Goal: Task Accomplishment & Management: Manage account settings

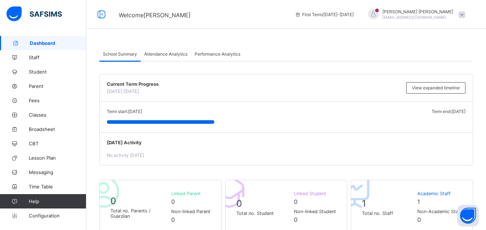
click at [155, 52] on span "Attendance Analytics" at bounding box center [165, 53] width 43 height 5
click at [226, 58] on div "Performance Analytics" at bounding box center [217, 54] width 53 height 14
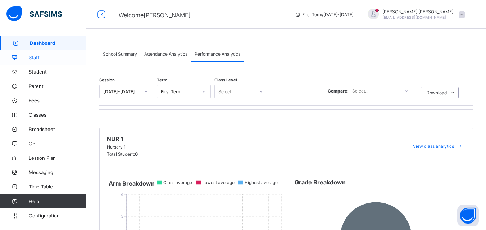
click at [25, 63] on link "Staff" at bounding box center [43, 57] width 86 height 14
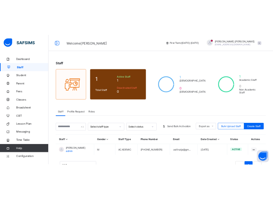
scroll to position [27, 0]
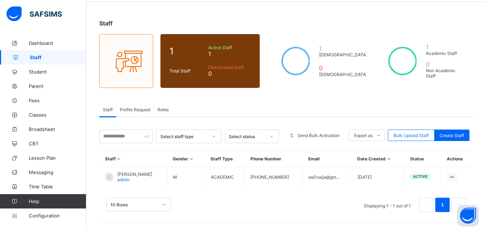
drag, startPoint x: 272, startPoint y: 141, endPoint x: 256, endPoint y: 185, distance: 46.9
click at [120, 104] on div "Profile Request" at bounding box center [135, 109] width 38 height 14
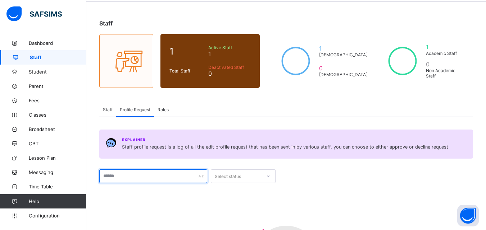
click at [157, 175] on input "text" at bounding box center [153, 177] width 108 height 14
click at [175, 141] on div "Explainer Staff profile request is a log of all the edit profile request that h…" at bounding box center [294, 144] width 344 height 13
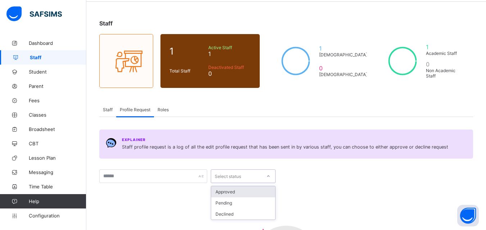
click at [230, 179] on div "Select status" at bounding box center [228, 177] width 26 height 14
click at [231, 194] on div "Approved" at bounding box center [243, 192] width 64 height 11
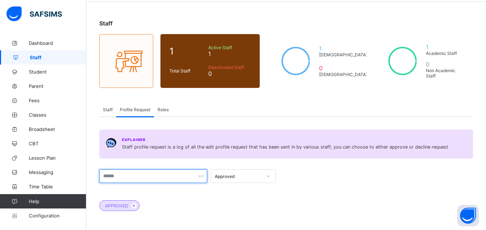
click at [194, 182] on input "text" at bounding box center [153, 177] width 108 height 14
type input "******"
click at [181, 181] on input "******" at bounding box center [153, 177] width 108 height 14
drag, startPoint x: 313, startPoint y: 171, endPoint x: 251, endPoint y: 176, distance: 61.7
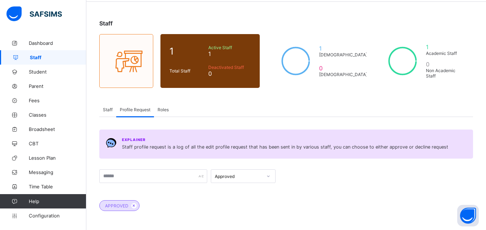
click at [251, 176] on div "Approved" at bounding box center [285, 177] width 373 height 14
click at [251, 176] on div "Approved" at bounding box center [238, 176] width 47 height 5
click at [161, 113] on div "Roles" at bounding box center [163, 109] width 18 height 14
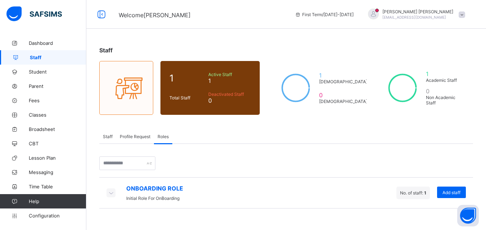
scroll to position [0, 0]
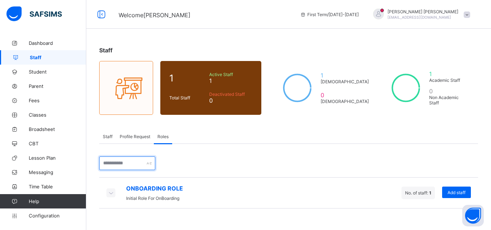
click at [145, 166] on input "text" at bounding box center [127, 164] width 56 height 14
drag, startPoint x: 101, startPoint y: 196, endPoint x: 108, endPoint y: 196, distance: 7.5
click at [108, 196] on div "ONBOARDING ROLE Initial Role For OnBoarding No. of staff: 1 Add staff" at bounding box center [288, 193] width 379 height 31
click at [108, 196] on icon at bounding box center [111, 192] width 8 height 7
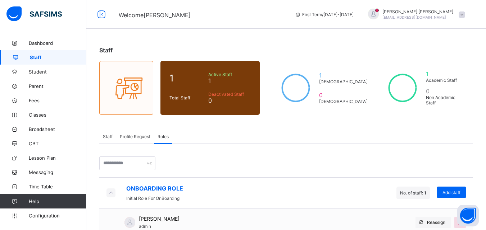
scroll to position [17, 0]
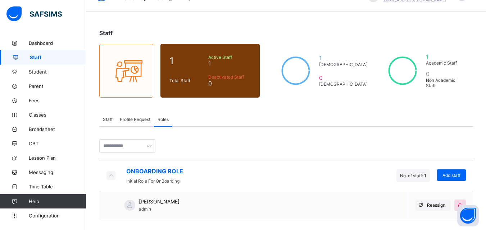
click at [138, 189] on div "ONBOARDING ROLE Initial Role For OnBoarding No. of staff: 1 Add staff" at bounding box center [285, 175] width 373 height 31
click at [208, 201] on div "Muhammad Asif Ahmad admin Reassign" at bounding box center [285, 206] width 373 height 28
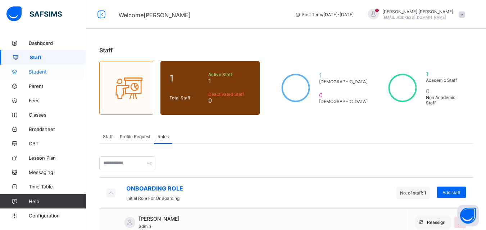
click at [39, 71] on span "Student" at bounding box center [58, 72] width 58 height 6
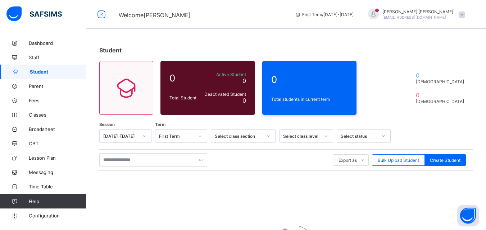
click at [203, 47] on div "Student" at bounding box center [285, 50] width 373 height 7
click at [439, 161] on span "Create Student" at bounding box center [444, 160] width 31 height 5
select select "**"
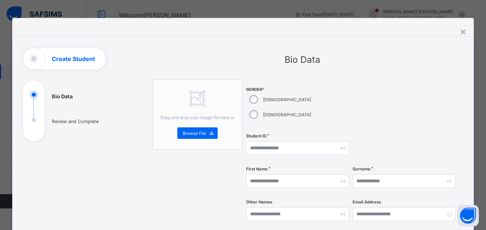
click at [465, 31] on div "×" at bounding box center [462, 31] width 7 height 12
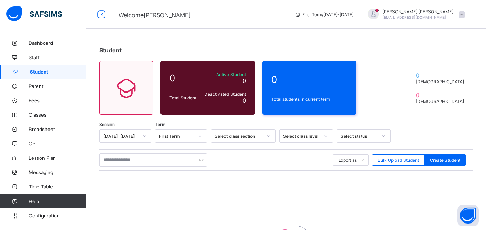
click at [402, 115] on div "Student 0 Total Student Active Student 0 Deactivated Student 0 0 Total students…" at bounding box center [285, 179] width 399 height 286
click at [227, 139] on div "Select class section" at bounding box center [236, 136] width 50 height 10
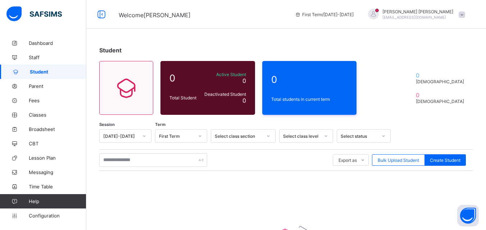
click at [321, 128] on div "Student 0 Total Student Active Student 0 Deactivated Student 0 0 Total students…" at bounding box center [285, 179] width 399 height 286
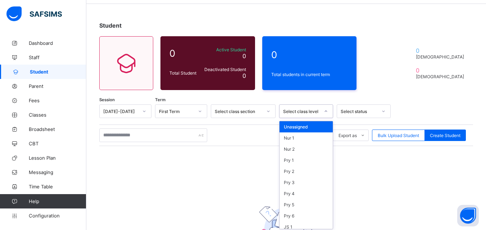
click at [318, 118] on div "option Unassigned focused, 1 of 15. 15 results available. Use Up and Down to ch…" at bounding box center [306, 112] width 54 height 14
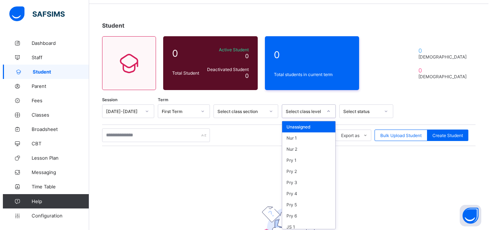
scroll to position [27, 0]
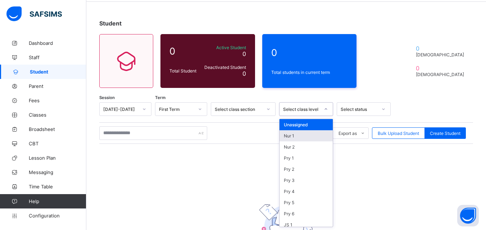
click at [284, 135] on div "Nur 1" at bounding box center [305, 135] width 53 height 11
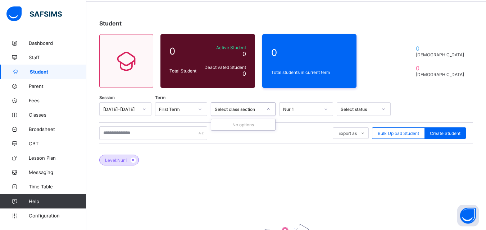
click at [246, 109] on div "Select class section" at bounding box center [238, 109] width 47 height 5
drag, startPoint x: 385, startPoint y: 100, endPoint x: 380, endPoint y: 104, distance: 6.4
click at [380, 104] on div "Student 0 Total Student Active Student 0 Deactivated Student 0 0 Total students…" at bounding box center [285, 165] width 399 height 312
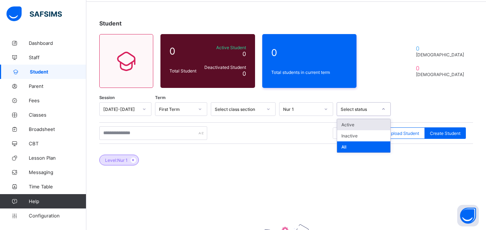
click at [380, 104] on div at bounding box center [383, 110] width 12 height 12
click at [345, 150] on div "All" at bounding box center [363, 147] width 53 height 11
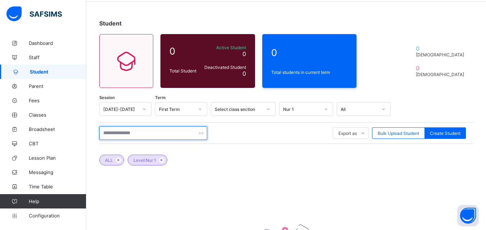
click at [152, 128] on input "text" at bounding box center [153, 134] width 108 height 14
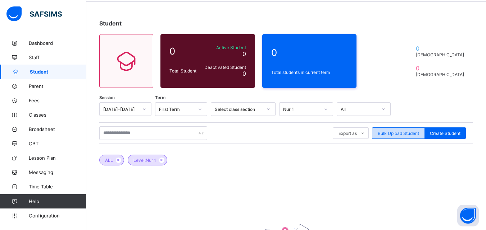
click at [388, 135] on span "Bulk Upload Student" at bounding box center [397, 133] width 41 height 5
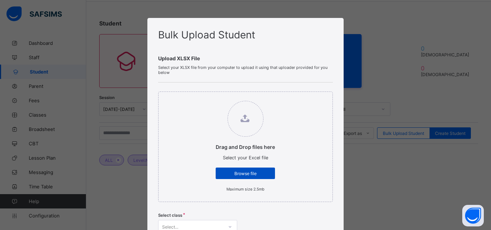
click at [243, 170] on div "Browse file" at bounding box center [245, 174] width 59 height 12
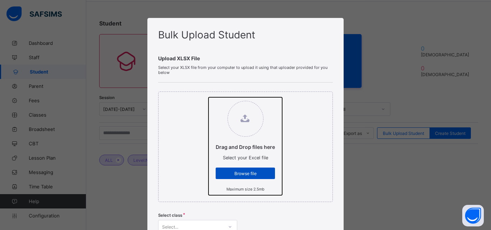
click at [208, 97] on input "Drag and Drop files here Select your Excel file Browse file Maximum size 2.5mb" at bounding box center [208, 97] width 0 height 0
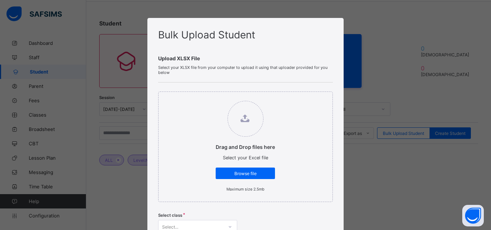
click at [273, 149] on label "Drag and Drop files here Select your Excel file Browse file Maximum size 2.5mb" at bounding box center [245, 146] width 74 height 98
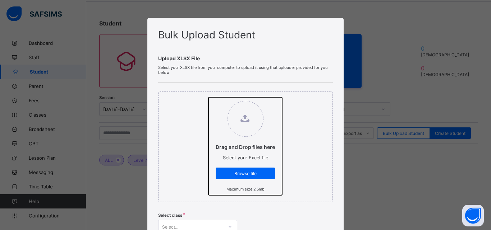
click at [208, 97] on input "Drag and Drop files here Select your Excel file Browse file Maximum size 2.5mb" at bounding box center [208, 97] width 0 height 0
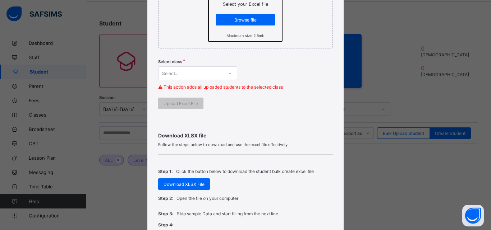
scroll to position [174, 0]
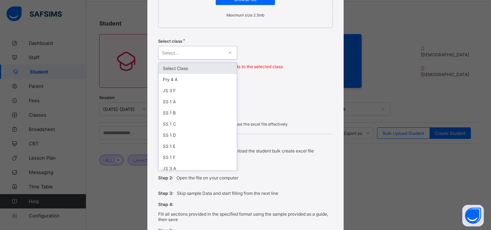
click at [217, 58] on div "Select..." at bounding box center [197, 53] width 79 height 14
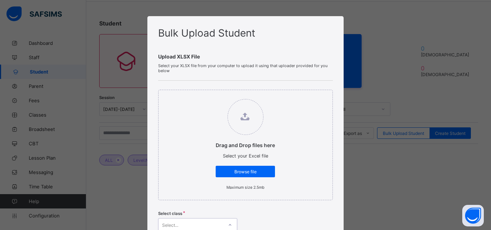
scroll to position [0, 0]
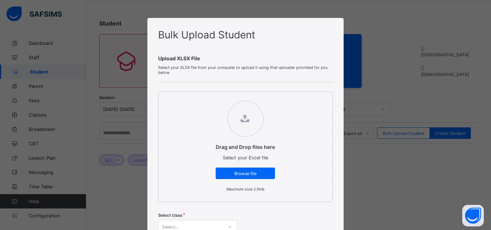
click at [287, 70] on span "Select your XLSX file from your computer to upload it using that uploader provi…" at bounding box center [245, 70] width 175 height 10
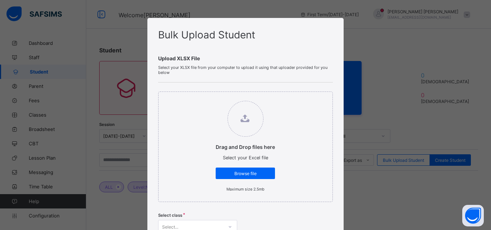
click at [387, 153] on div "Bulk Upload Student Upload XLSX File Select your XLSX file from your computer t…" at bounding box center [245, 115] width 491 height 230
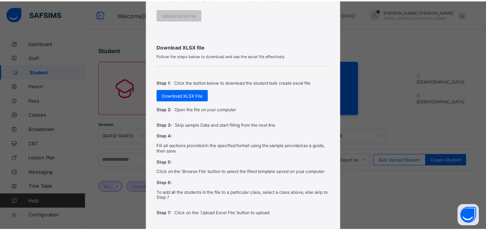
scroll to position [298, 0]
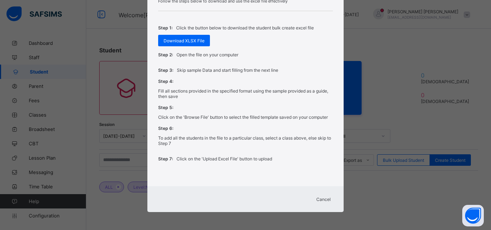
click at [455, 73] on div "Bulk Upload Student Upload XLSX File Select your XLSX file from your computer t…" at bounding box center [245, 115] width 491 height 230
click at [321, 198] on span "Cancel" at bounding box center [323, 199] width 14 height 5
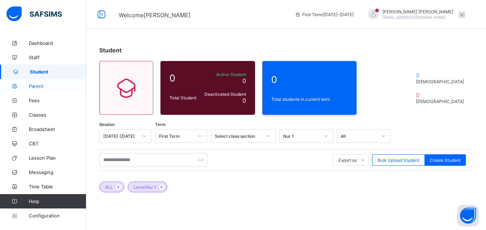
click at [49, 87] on span "Parent" at bounding box center [58, 86] width 58 height 6
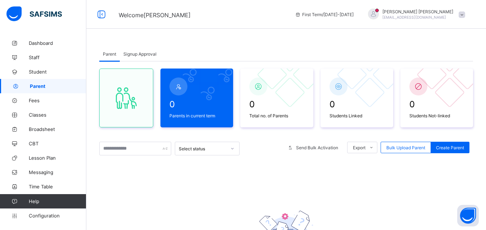
click at [146, 56] on span "Signup Approval" at bounding box center [139, 53] width 33 height 5
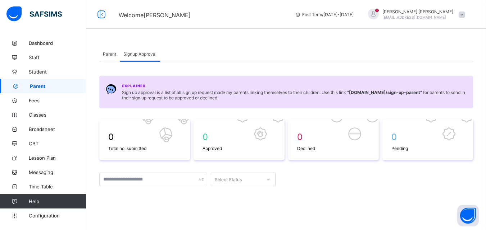
click at [112, 59] on div "Parent" at bounding box center [109, 54] width 20 height 14
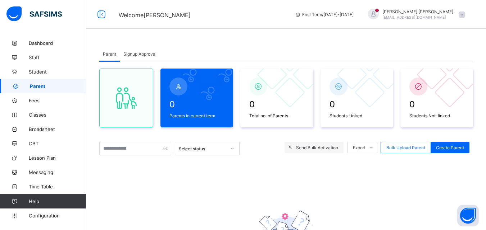
click at [308, 150] on span "Send Bulk Activation" at bounding box center [317, 147] width 42 height 5
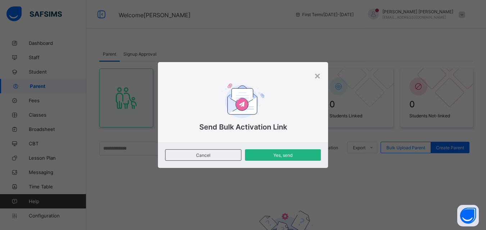
click at [279, 157] on span "Yes, send" at bounding box center [282, 155] width 65 height 5
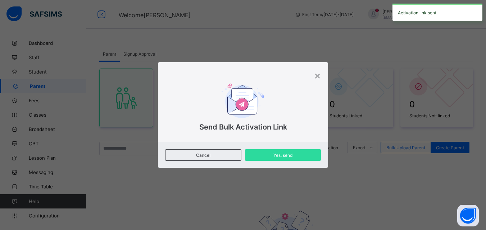
click at [323, 76] on div "Send Bulk Activation Link" at bounding box center [243, 108] width 170 height 70
click at [319, 76] on div "×" at bounding box center [317, 75] width 7 height 12
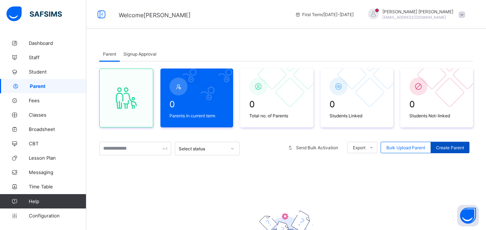
click at [448, 146] on span "Create Parent" at bounding box center [450, 147] width 28 height 5
select select "**"
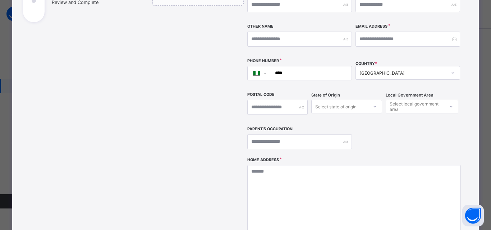
scroll to position [145, 0]
click at [271, 134] on input "text" at bounding box center [299, 141] width 105 height 15
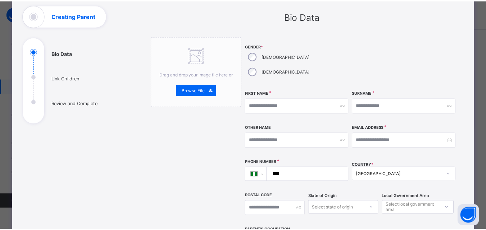
scroll to position [0, 0]
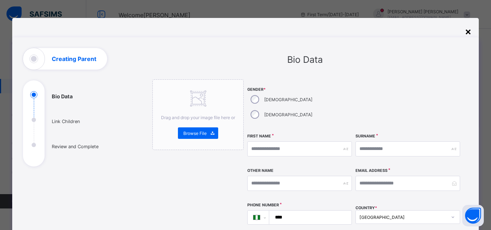
click at [466, 27] on div "×" at bounding box center [468, 31] width 7 height 12
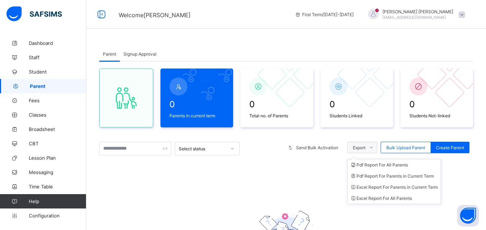
click at [372, 152] on span at bounding box center [371, 148] width 12 height 12
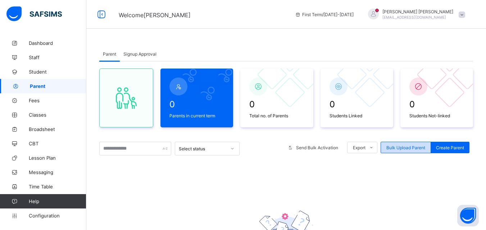
click at [409, 144] on div "Bulk Upload Parent" at bounding box center [405, 148] width 50 height 12
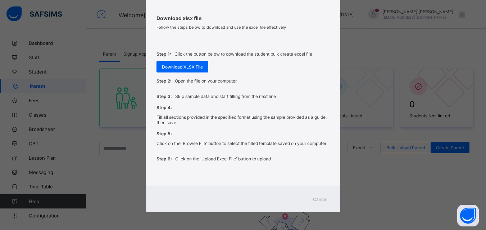
scroll to position [113, 0]
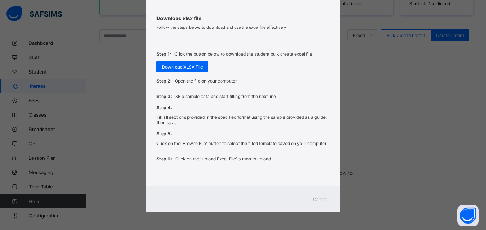
click at [410, 160] on div "Bulk Upload Parent Upload xlsx File Select your xlsx file from your computer to…" at bounding box center [243, 115] width 486 height 230
drag, startPoint x: 333, startPoint y: 196, endPoint x: 310, endPoint y: 199, distance: 23.5
click at [310, 199] on div "Cancel" at bounding box center [243, 200] width 194 height 26
click at [310, 199] on div "Cancel" at bounding box center [320, 200] width 26 height 12
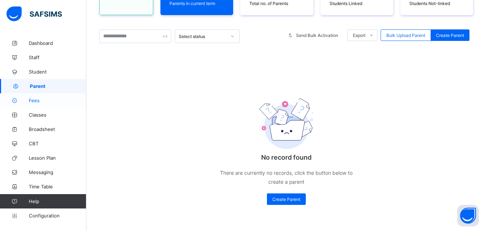
click at [41, 100] on span "Fees" at bounding box center [58, 101] width 58 height 6
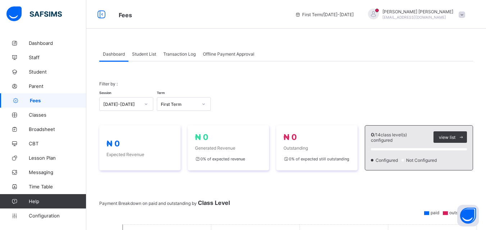
click at [150, 54] on span "Student List" at bounding box center [144, 53] width 24 height 5
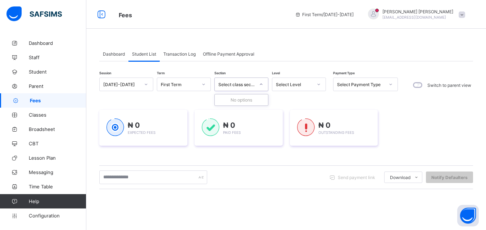
drag, startPoint x: 428, startPoint y: 107, endPoint x: 234, endPoint y: 88, distance: 195.0
click at [234, 88] on div "Select class section" at bounding box center [235, 84] width 40 height 10
click at [283, 85] on div "Select Level" at bounding box center [294, 84] width 37 height 5
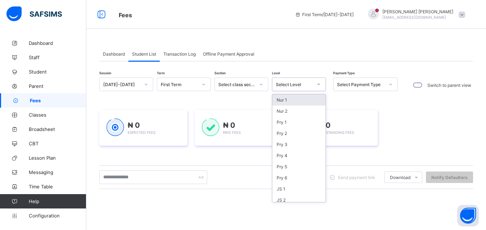
click at [290, 101] on div "Nur 1" at bounding box center [298, 100] width 53 height 11
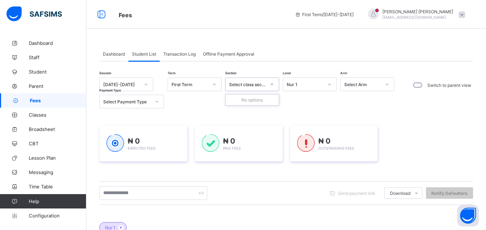
click at [229, 84] on div "Select class section" at bounding box center [245, 84] width 40 height 10
click at [252, 87] on div "Select class section" at bounding box center [245, 84] width 40 height 10
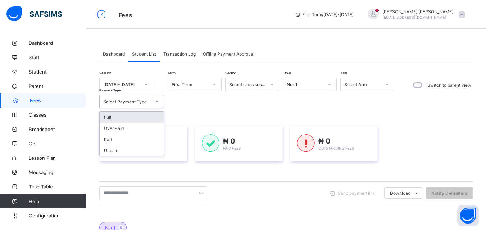
click at [142, 108] on div "Select Payment Type" at bounding box center [131, 102] width 65 height 14
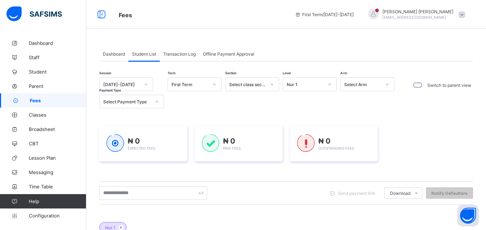
click at [243, 103] on div "Session 2025-2026 Term First Term Section Select class section Level Nur 1 Arm …" at bounding box center [248, 93] width 298 height 31
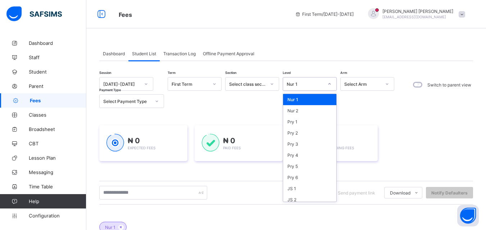
click at [290, 78] on div "Nur 1" at bounding box center [309, 84] width 54 height 14
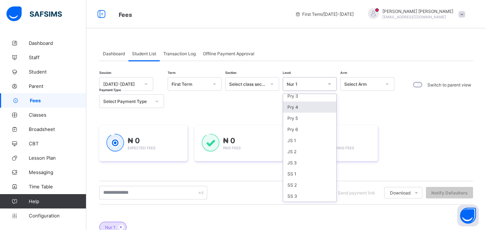
click at [299, 107] on div "Pry 4" at bounding box center [309, 107] width 53 height 11
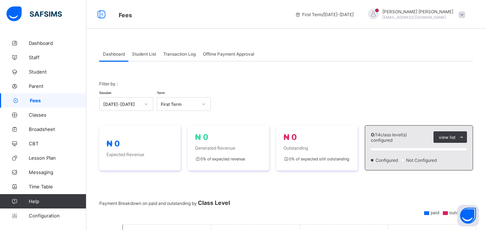
scroll to position [0, 0]
click at [465, 13] on span at bounding box center [461, 14] width 6 height 6
